Goal: Find specific page/section: Find specific page/section

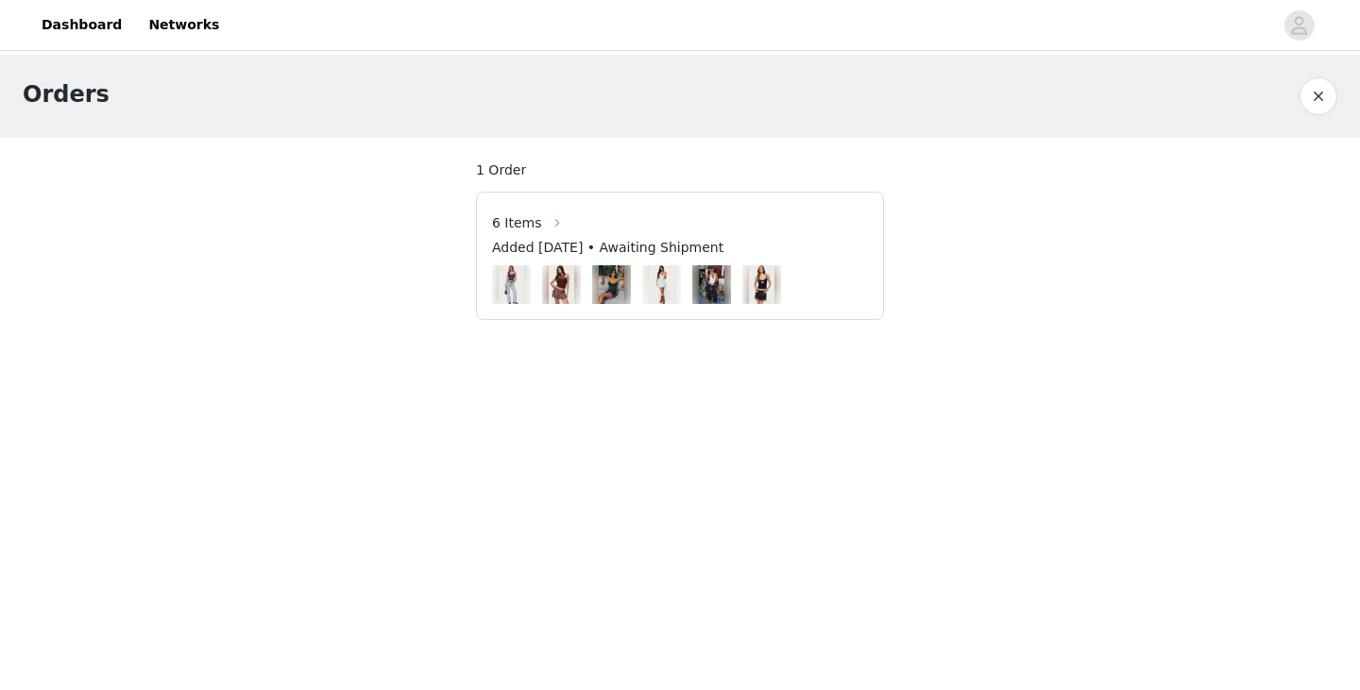
click at [551, 231] on button "button" at bounding box center [557, 223] width 30 height 30
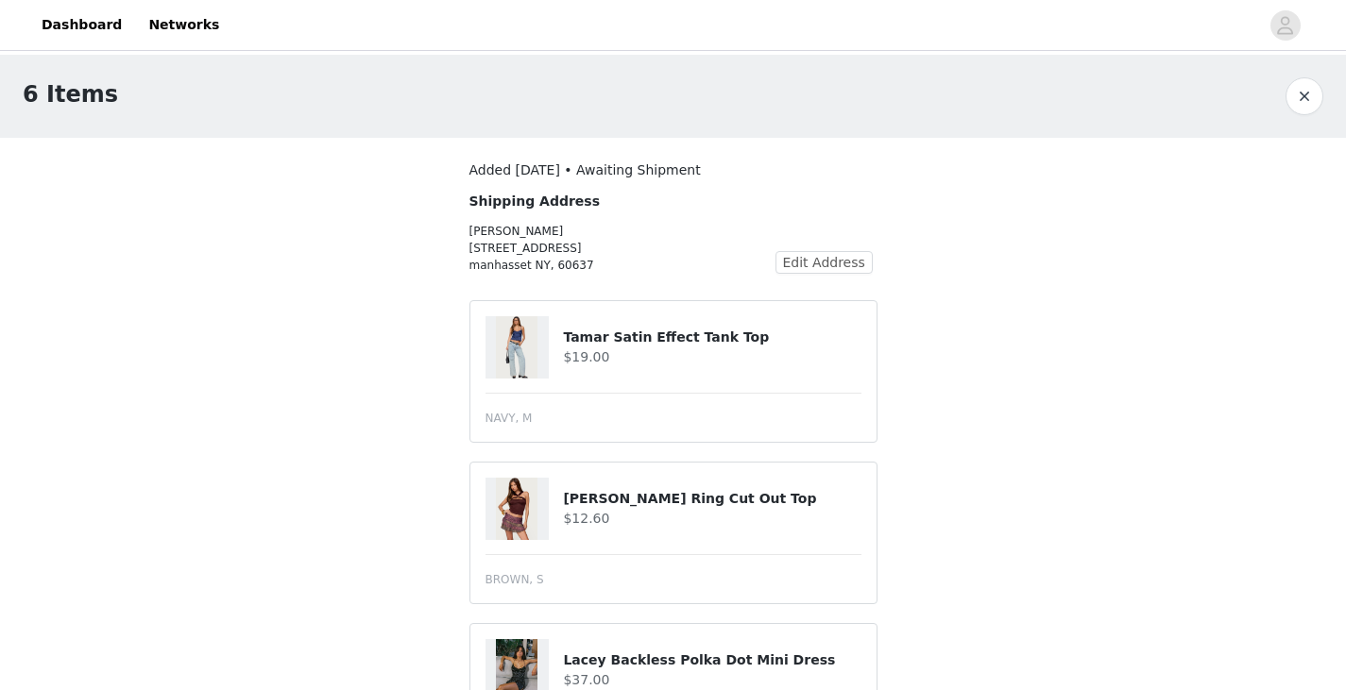
click at [1305, 80] on button "button" at bounding box center [1304, 96] width 38 height 38
